Goal: Find specific page/section

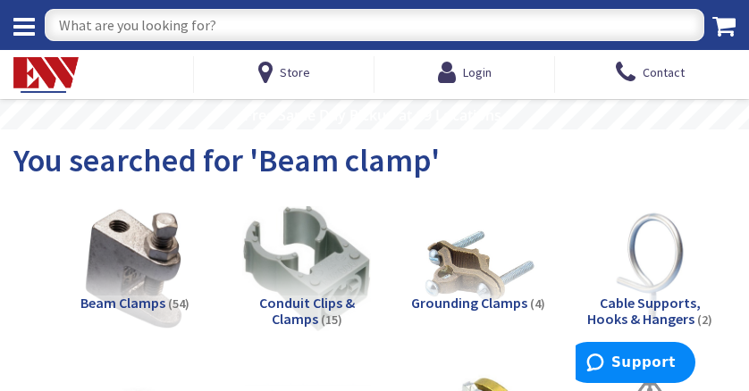
click at [222, 26] on input "text" at bounding box center [374, 25] width 659 height 32
type input "strut"
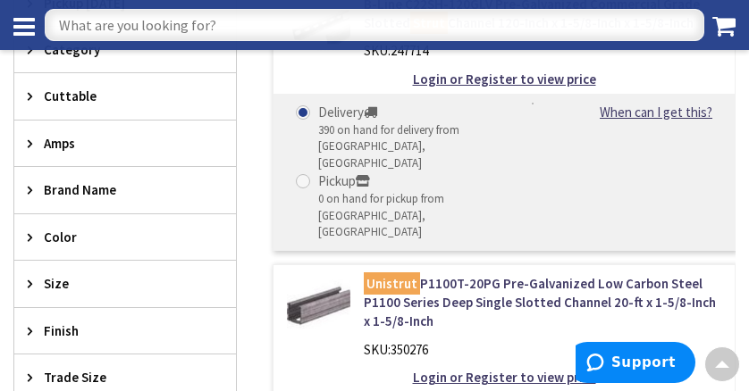
scroll to position [491, 0]
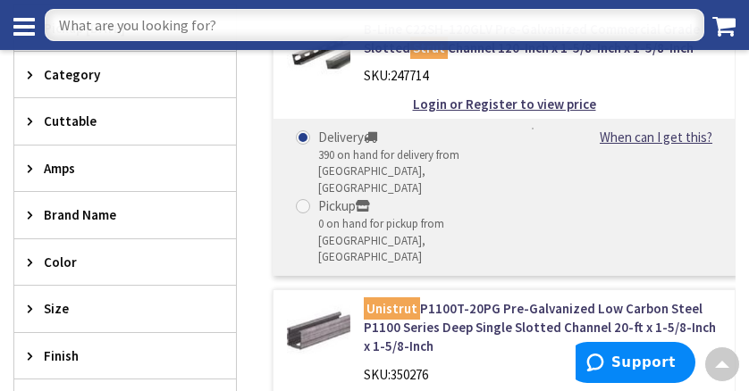
click at [30, 309] on icon at bounding box center [34, 308] width 13 height 13
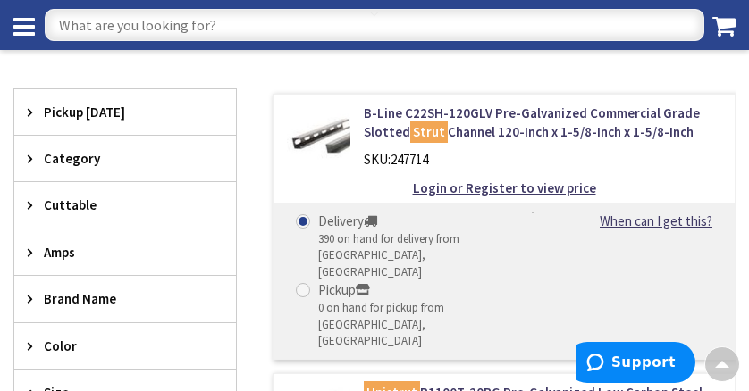
scroll to position [402, 0]
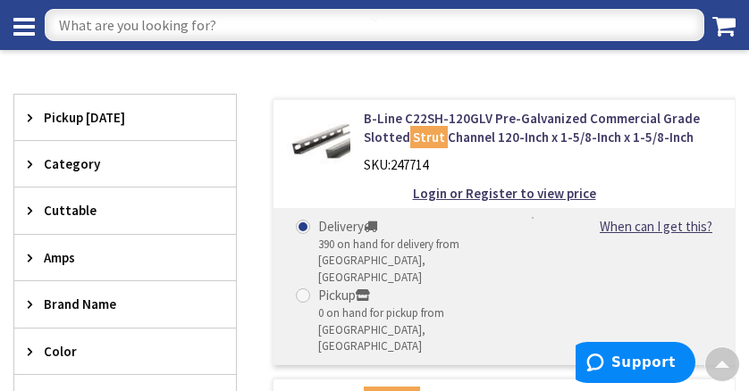
click at [30, 163] on icon at bounding box center [34, 163] width 13 height 13
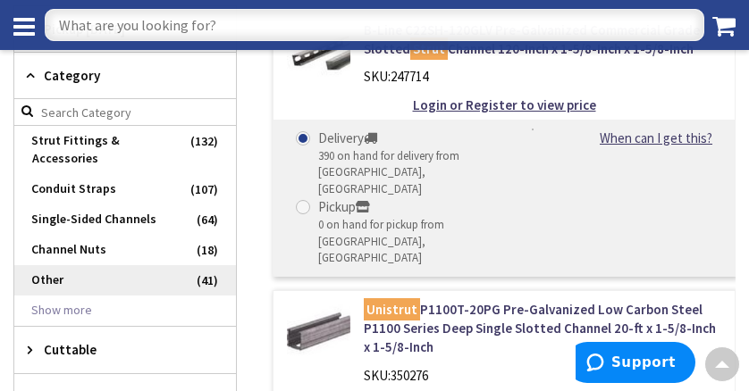
scroll to position [491, 0]
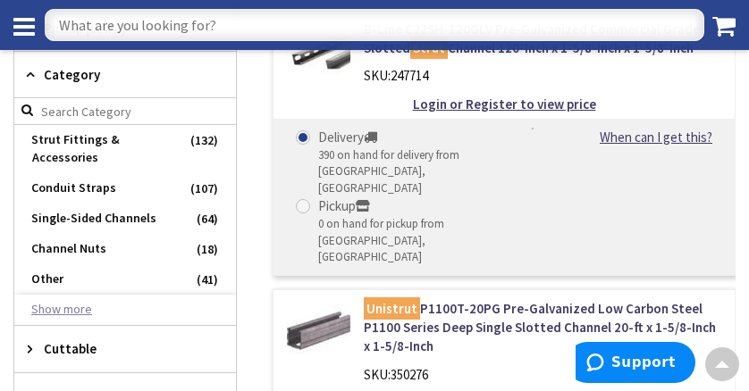
click at [70, 295] on button "Show more" at bounding box center [125, 310] width 222 height 30
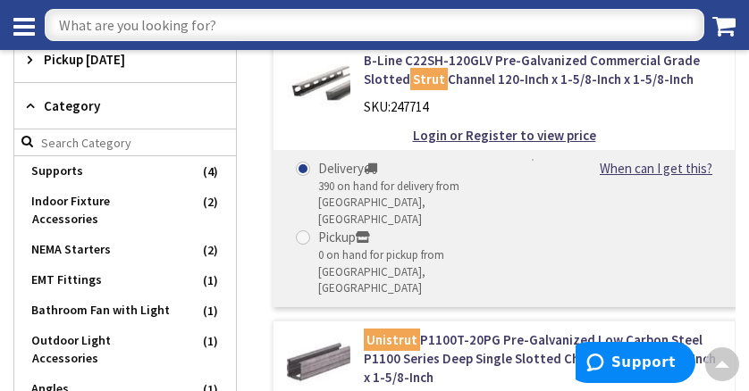
scroll to position [447, 0]
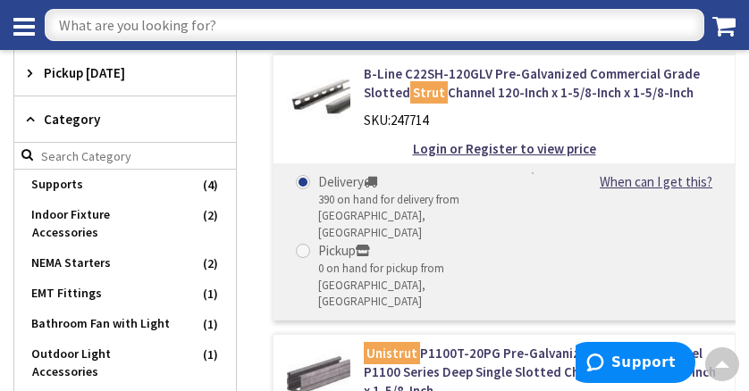
click at [29, 118] on icon at bounding box center [34, 119] width 13 height 13
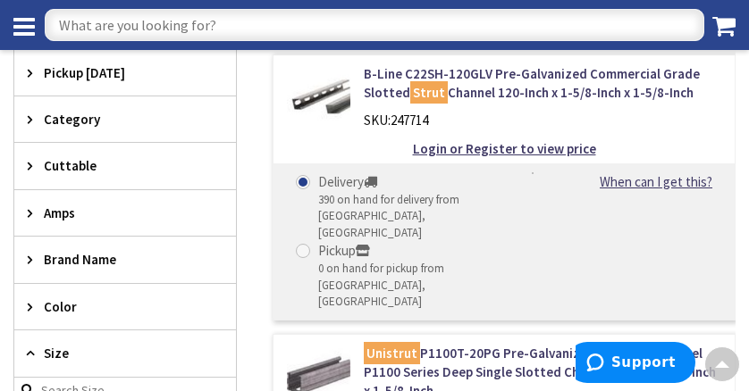
click at [29, 257] on icon at bounding box center [34, 259] width 13 height 13
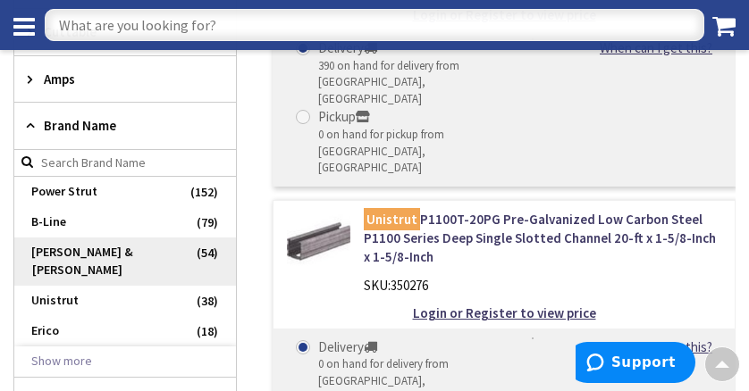
scroll to position [625, 0]
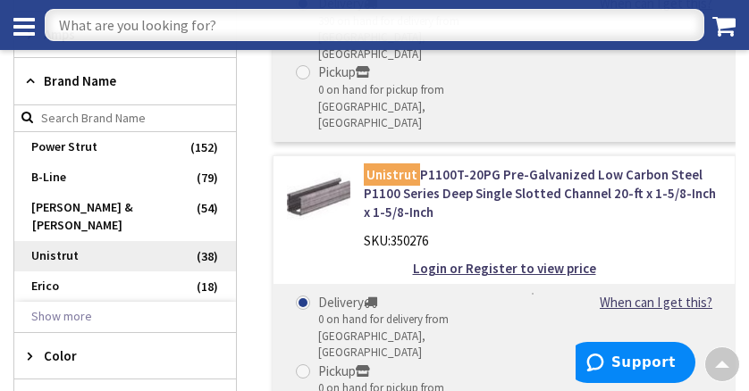
click at [53, 241] on span "Unistrut" at bounding box center [125, 256] width 222 height 30
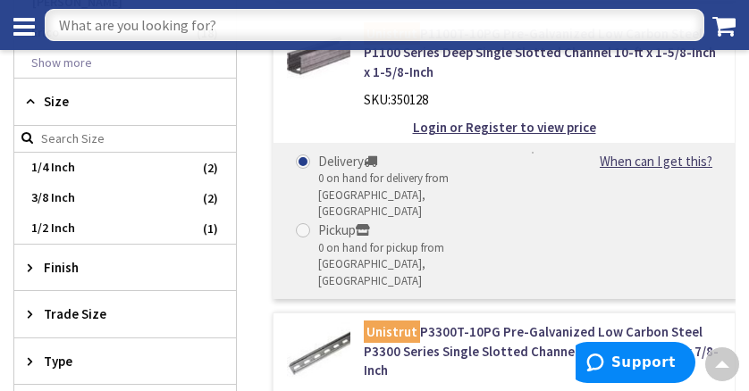
scroll to position [884, 0]
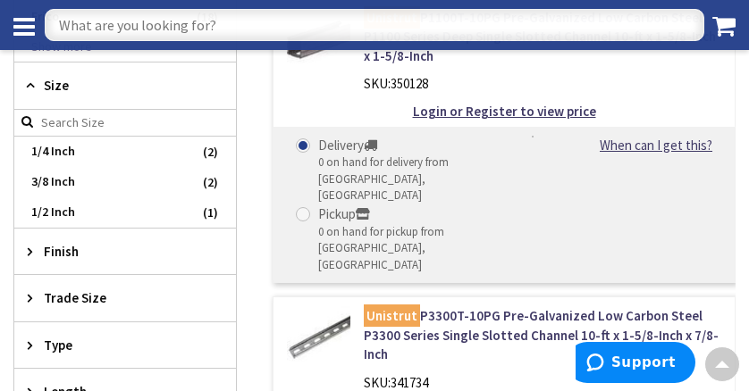
click at [29, 291] on icon at bounding box center [34, 297] width 13 height 13
click at [33, 291] on icon at bounding box center [34, 297] width 13 height 13
click at [29, 245] on icon at bounding box center [34, 251] width 13 height 13
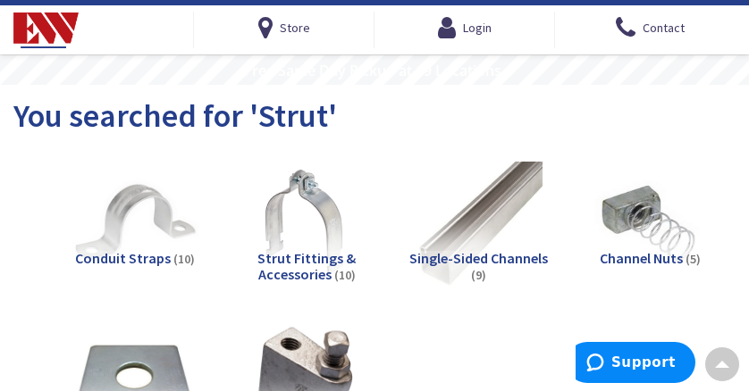
scroll to position [45, 0]
